Goal: Check status: Check status

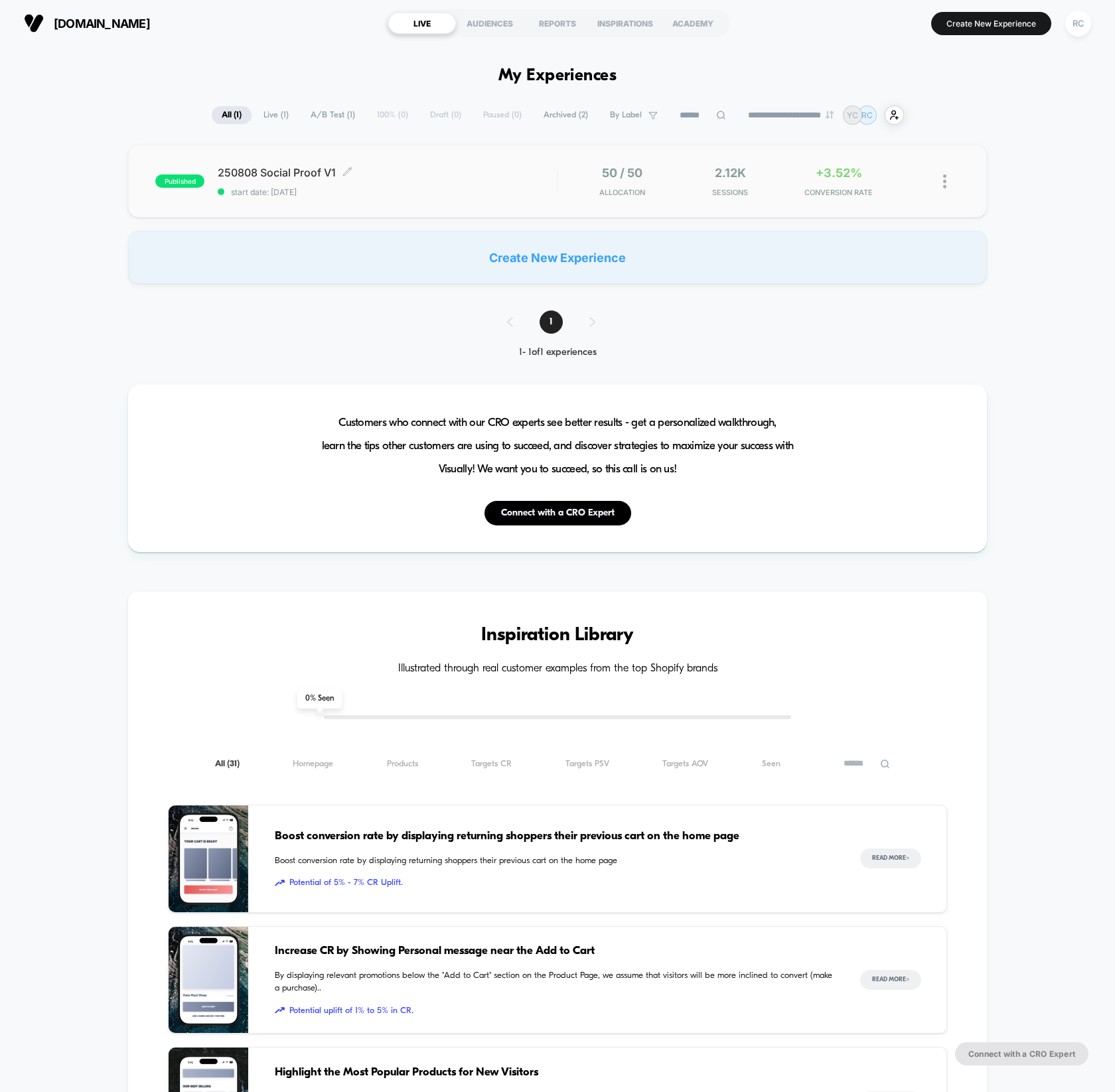
click at [322, 179] on div "250808 Social Proof V1 Click to edit experience details Click to edit experienc…" at bounding box center [388, 181] width 339 height 31
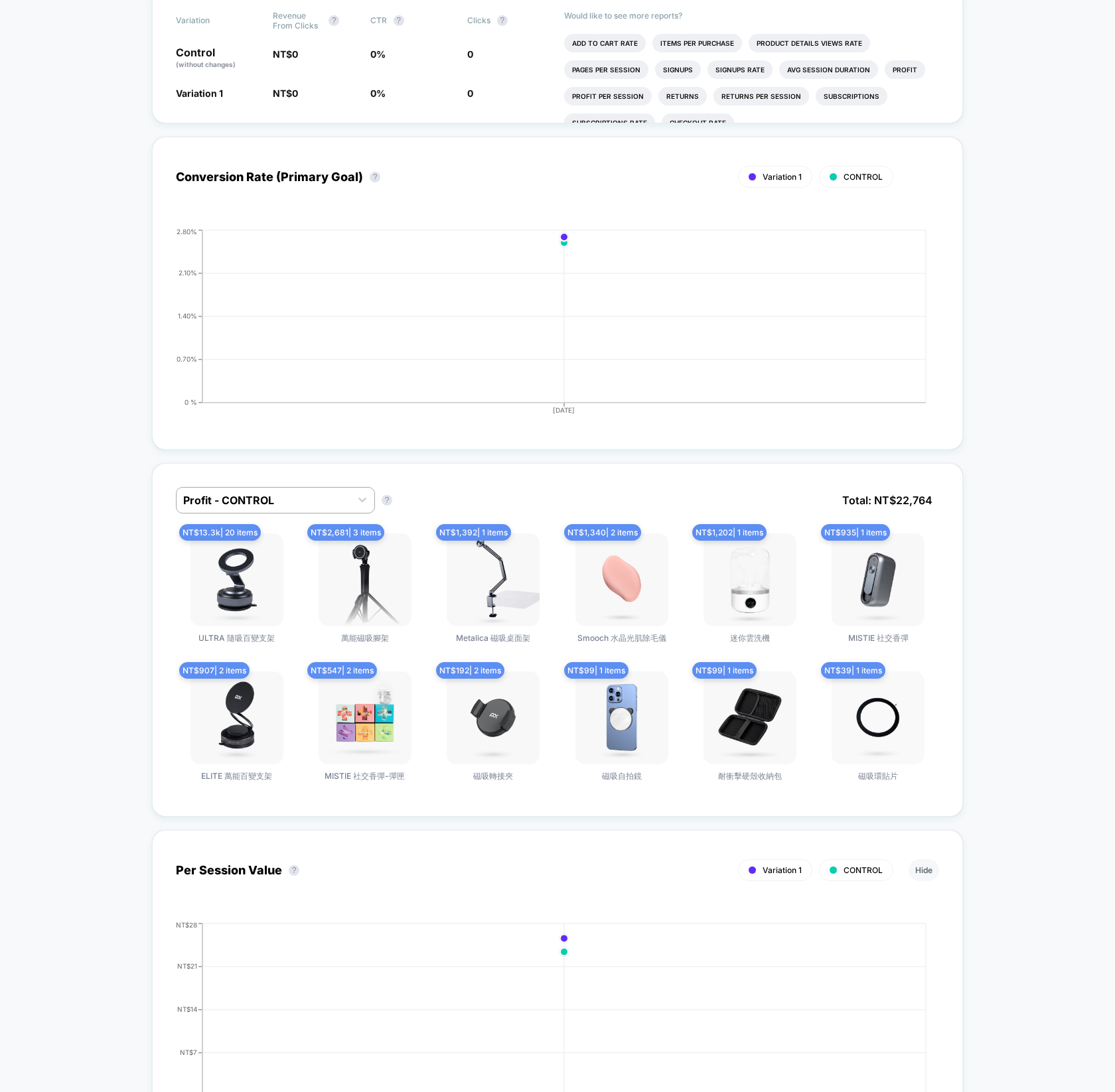
scroll to position [447, 0]
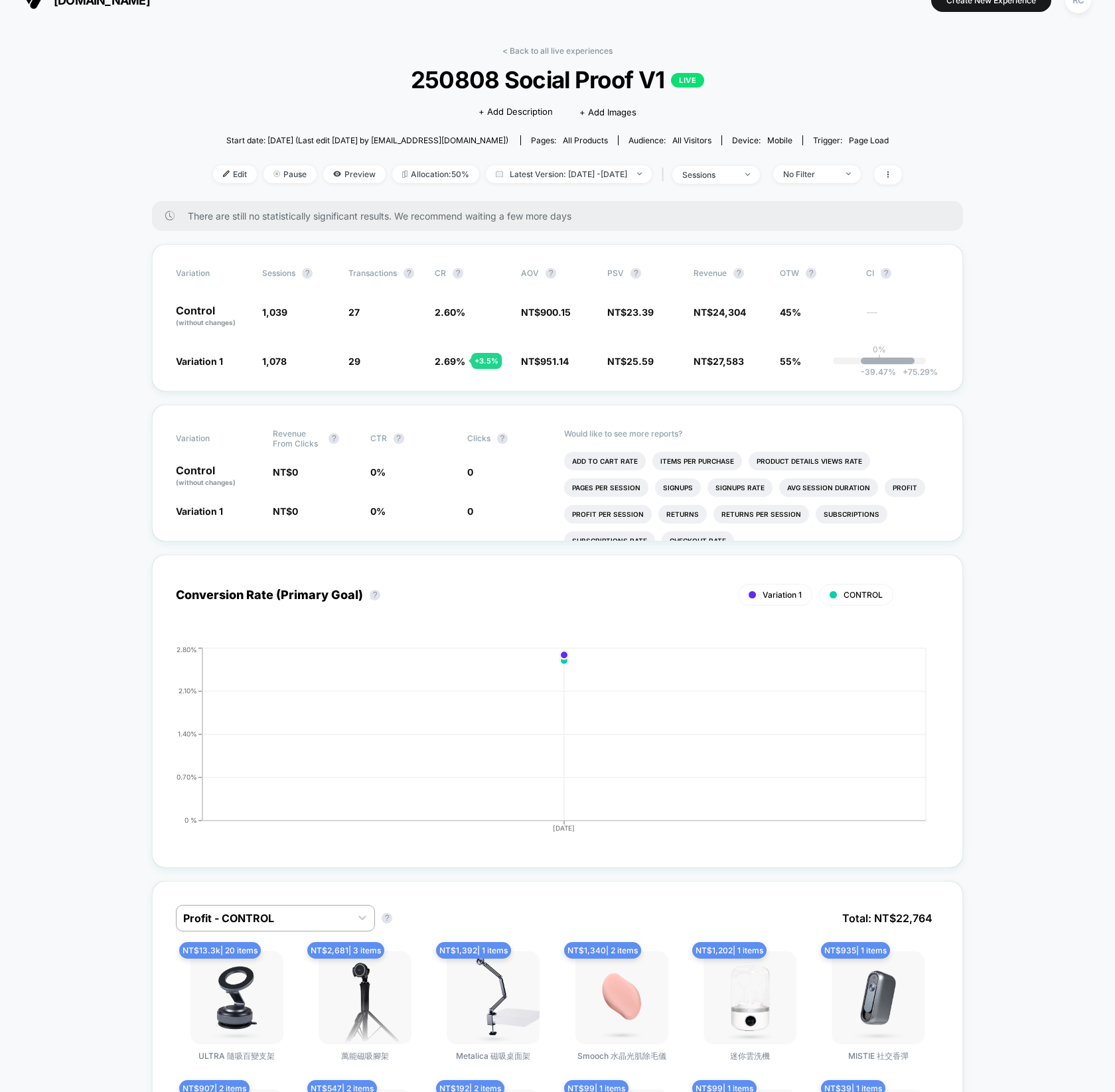
scroll to position [0, 0]
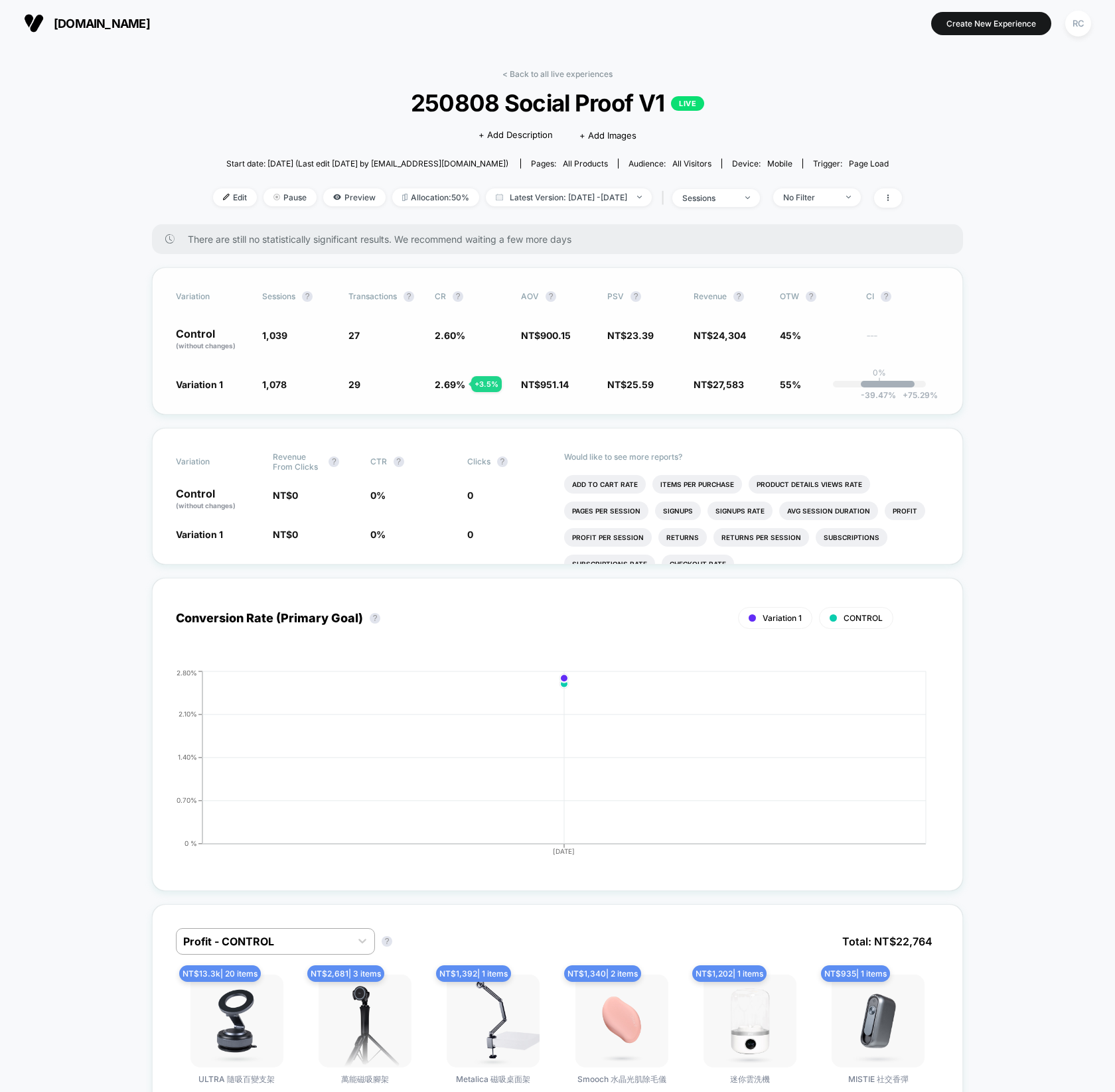
drag, startPoint x: 161, startPoint y: 380, endPoint x: 402, endPoint y: 376, distance: 241.0
click at [400, 375] on div "Variation Sessions ? Transactions ? CR ? AOV ? PSV ? Revenue ? OTW ? CI ? Contr…" at bounding box center [557, 341] width 811 height 148
drag, startPoint x: 423, startPoint y: 386, endPoint x: 499, endPoint y: 384, distance: 76.0
click at [494, 384] on div "Variation 1 1,078 + 3.8 % 29 + 3.5 % 2.69 % + 3.5 % NT$ 951.14 + 5.7 % NT$ 25.5…" at bounding box center [558, 384] width 763 height 13
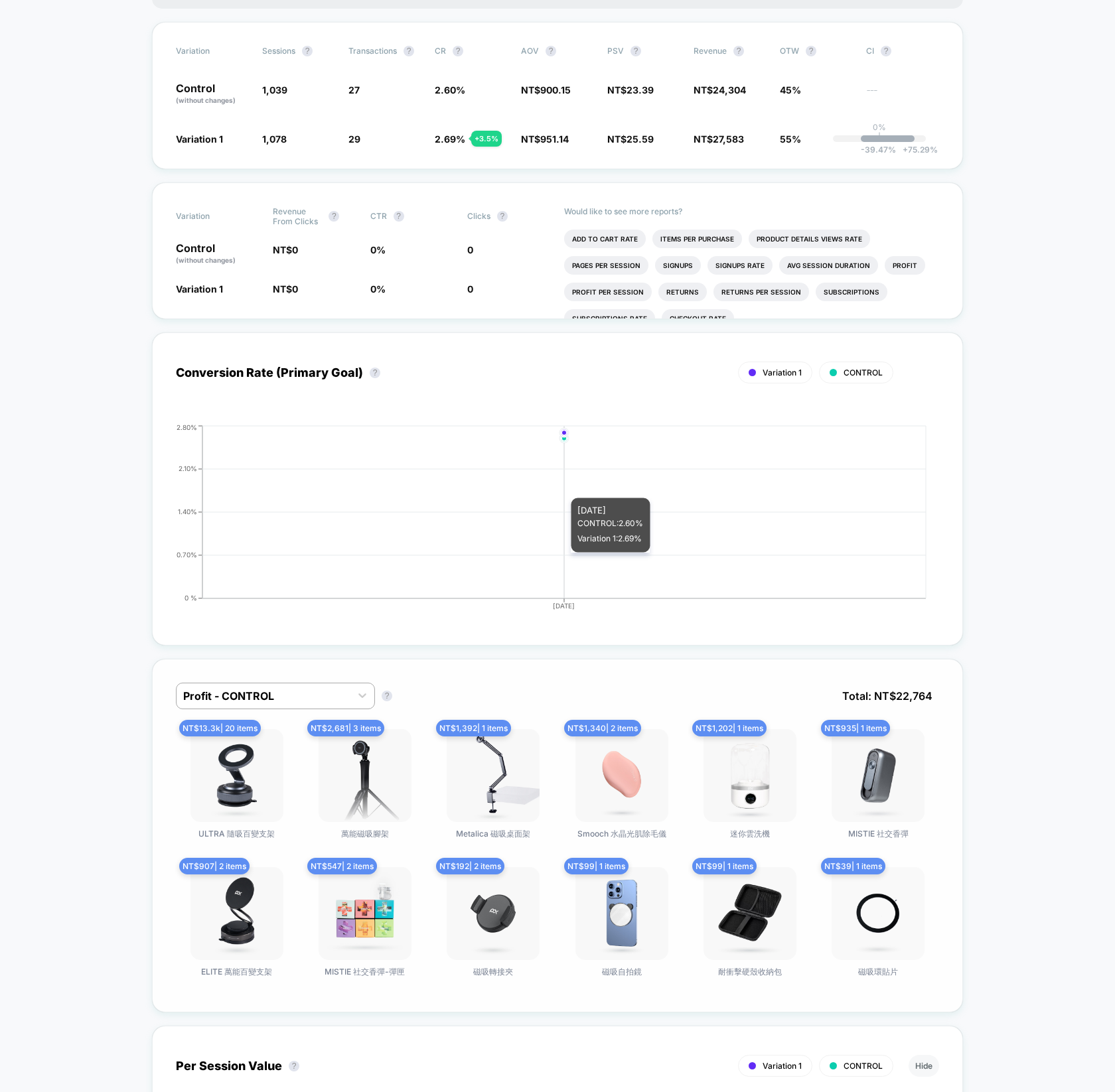
scroll to position [477, 0]
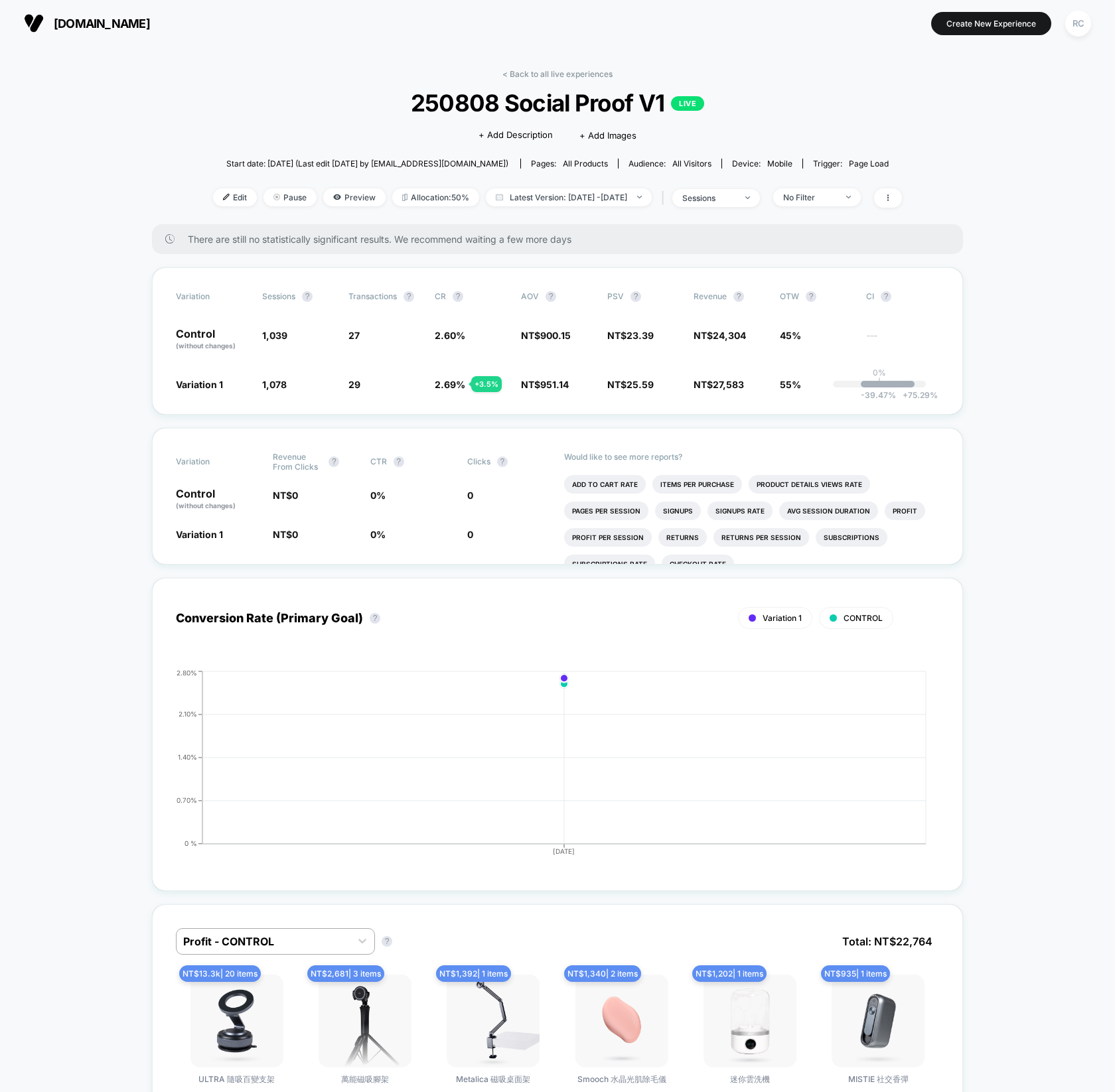
scroll to position [0, 0]
click at [323, 196] on span "Preview" at bounding box center [354, 197] width 62 height 18
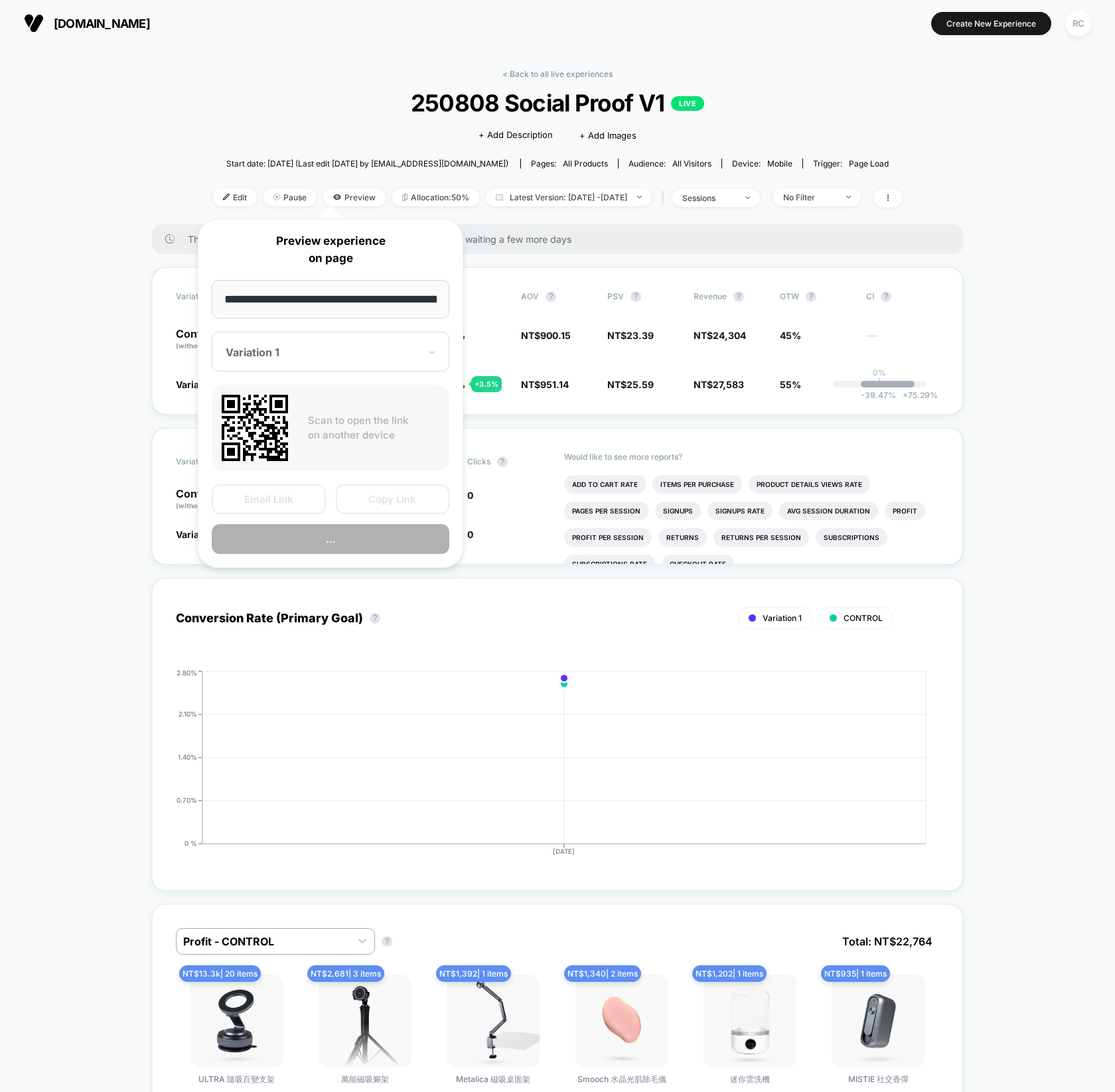
scroll to position [0, 365]
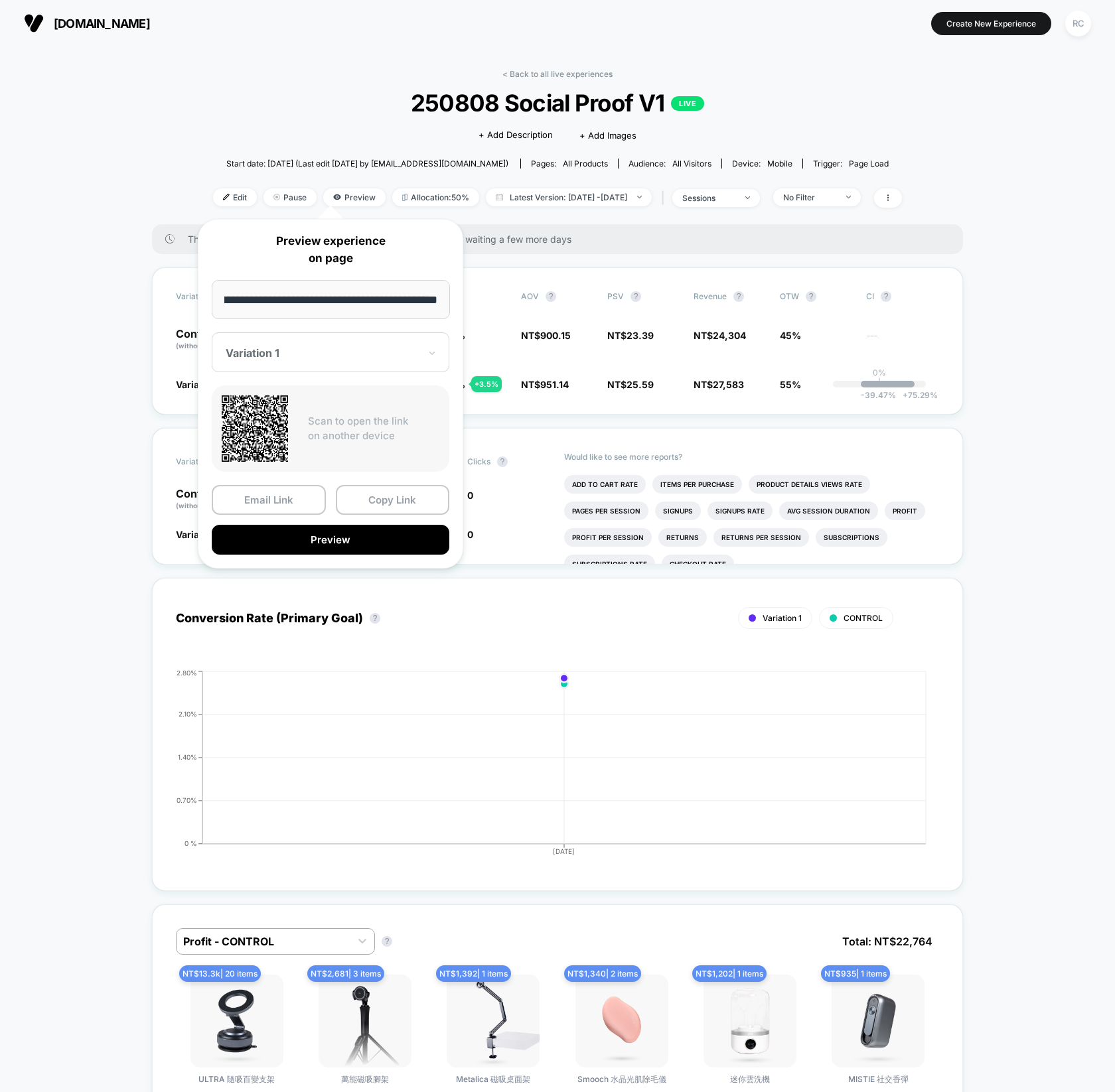
click at [350, 428] on p "Scan to open the link on another device" at bounding box center [374, 428] width 132 height 30
click at [272, 420] on icon at bounding box center [254, 428] width 67 height 67
click at [392, 490] on button "Copy Link" at bounding box center [393, 500] width 114 height 30
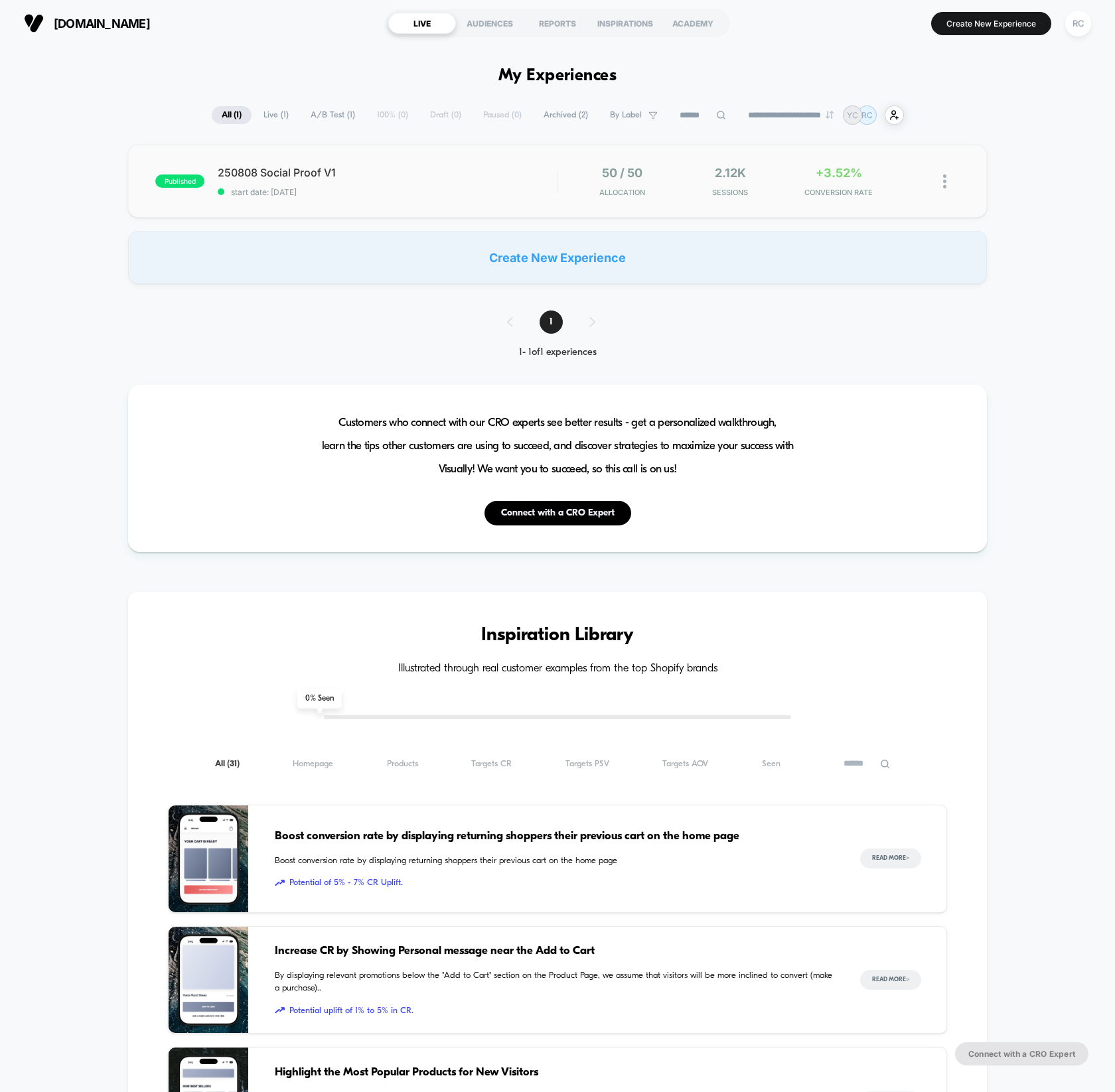
click at [712, 202] on div "published 250808 Social Proof V1 start date: 2025/8/11 50 / 50 Allocation 2.12k…" at bounding box center [557, 181] width 859 height 73
